Goal: Information Seeking & Learning: Find contact information

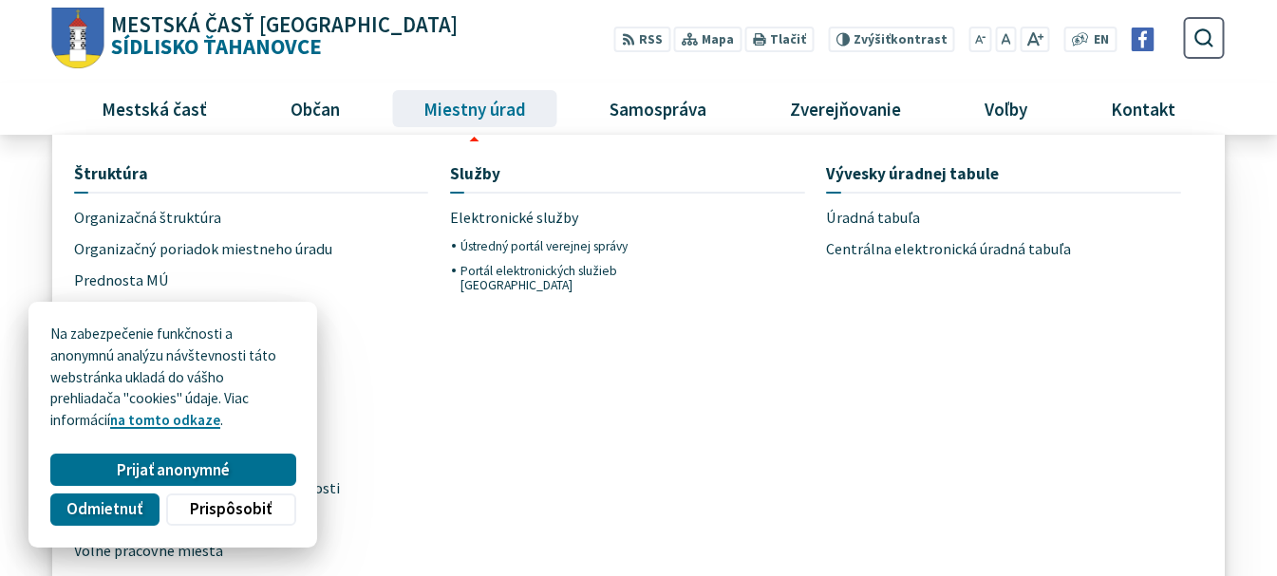
click at [456, 119] on span "Miestny úrad" at bounding box center [474, 108] width 117 height 51
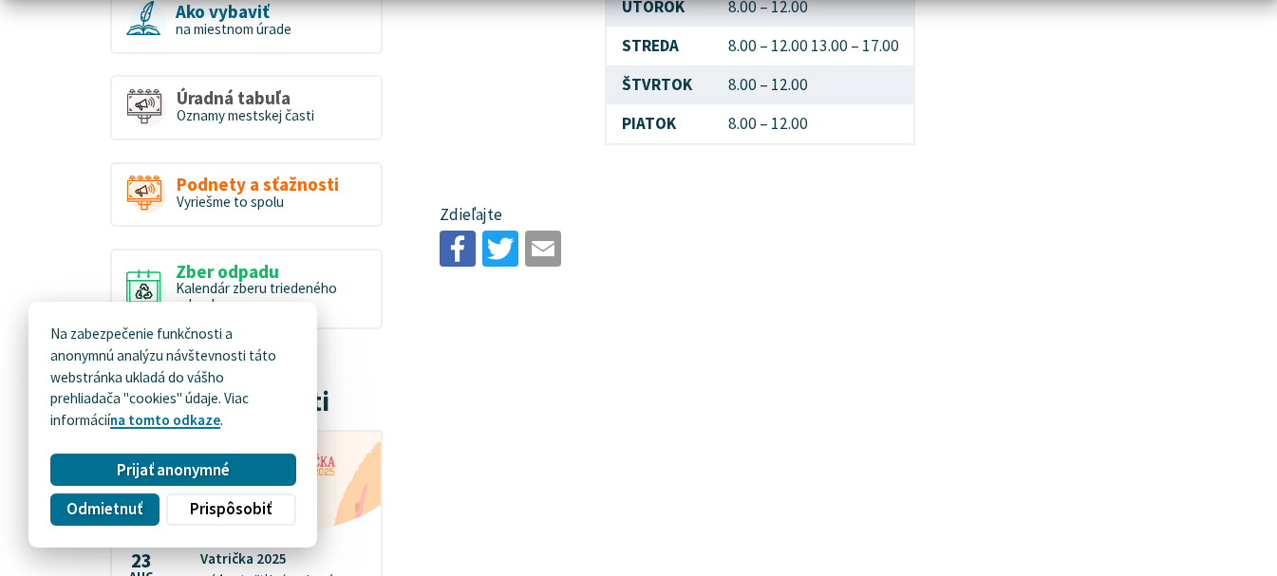
scroll to position [886, 0]
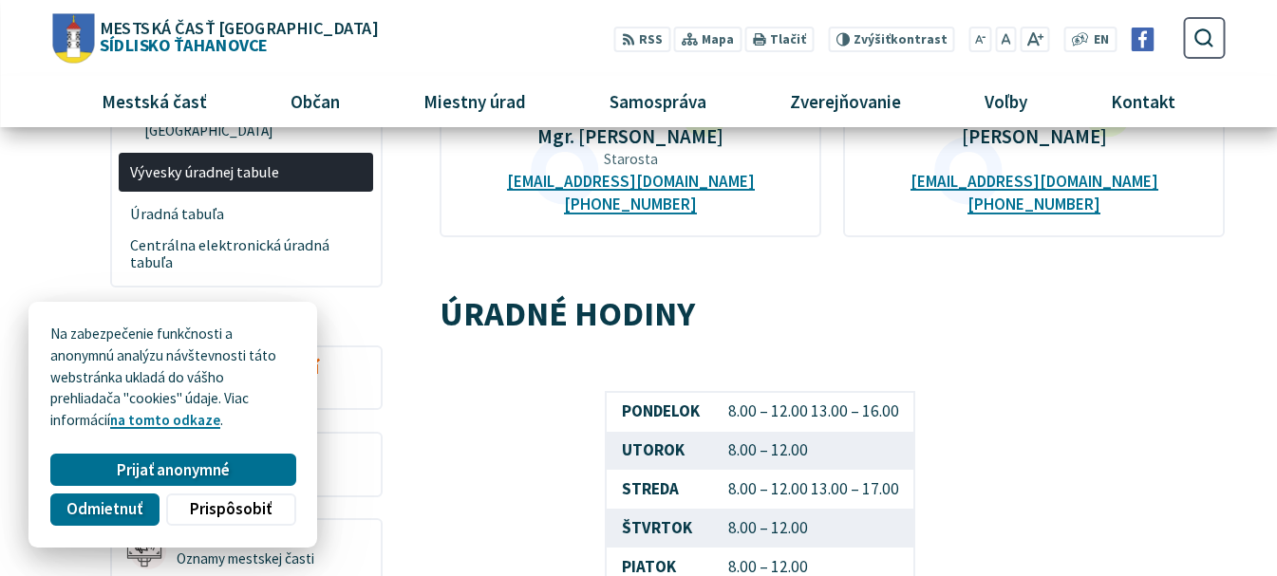
click at [462, 418] on figure "PONDELOK 8.00 – 12.00 13.00 – 16.00 UTOROK 8.00 – 12.00 STREDA 8.00 – 12.00 13.…" at bounding box center [760, 490] width 641 height 198
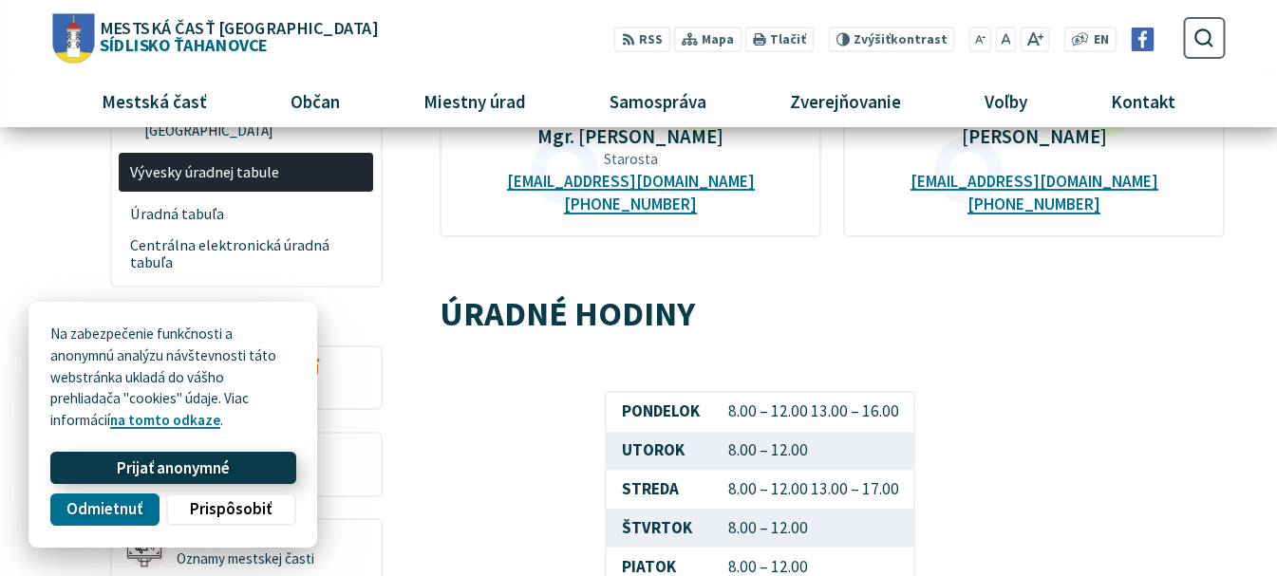
click at [167, 475] on span "Prijať anonymné" at bounding box center [173, 469] width 113 height 20
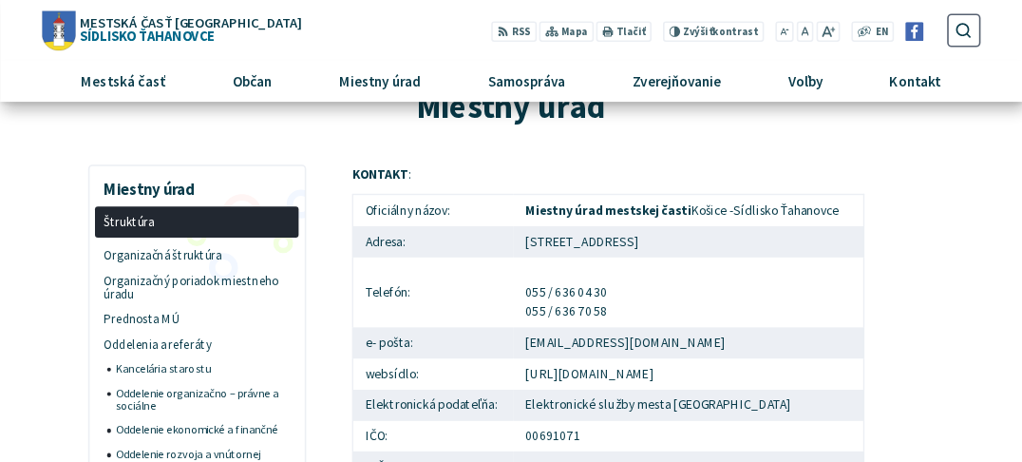
scroll to position [0, 0]
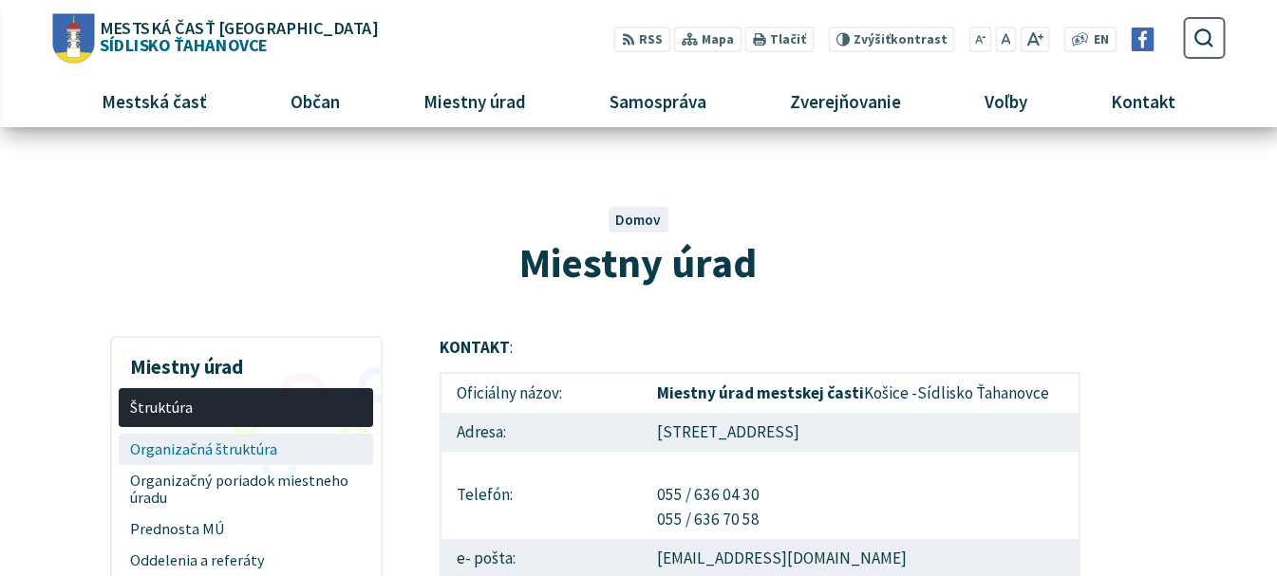
click at [207, 446] on span "Organizačná štruktúra" at bounding box center [246, 449] width 233 height 31
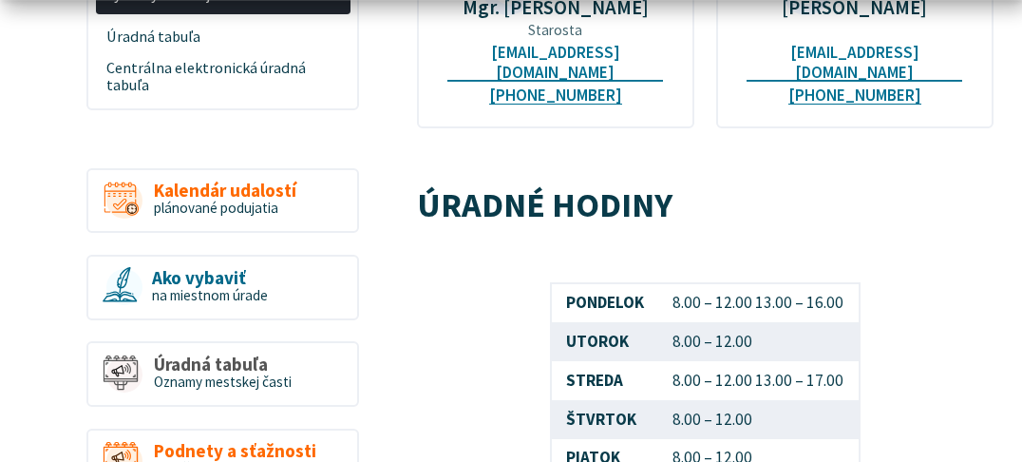
scroll to position [708, 0]
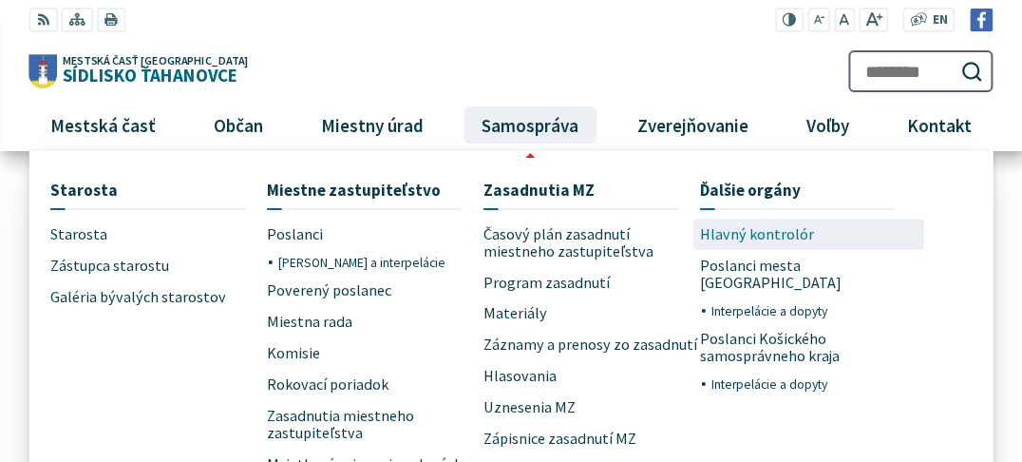
click at [741, 236] on span "Hlavný kontrolór" at bounding box center [757, 233] width 114 height 31
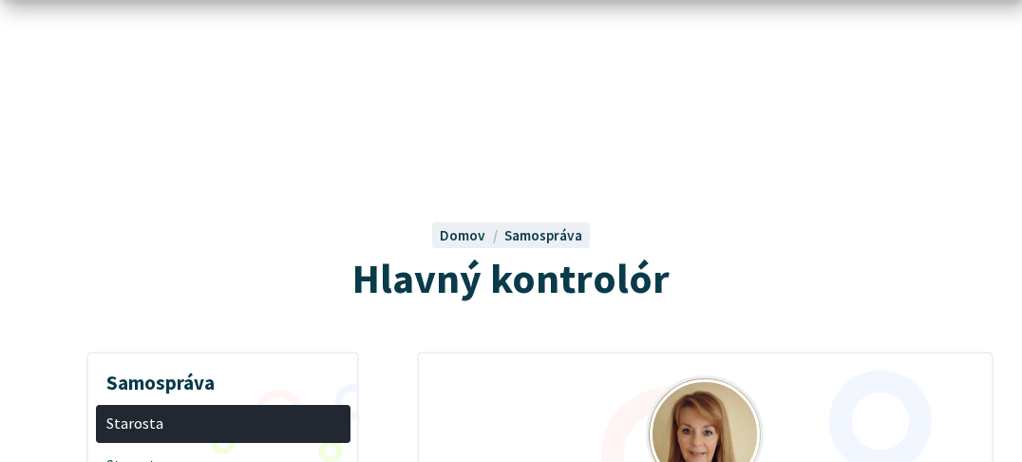
scroll to position [354, 0]
